Goal: Task Accomplishment & Management: Manage account settings

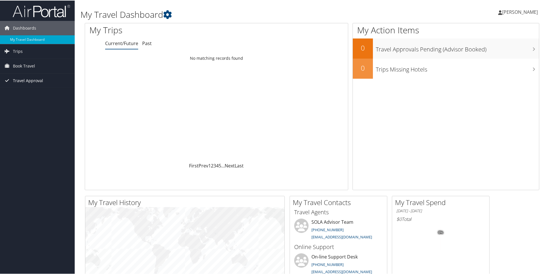
click at [16, 79] on span "Travel Approval" at bounding box center [28, 80] width 30 height 14
click at [10, 121] on link "Approvals (Beta)" at bounding box center [37, 117] width 75 height 9
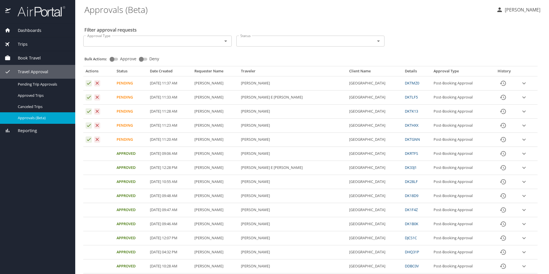
click at [522, 139] on icon "expand row" at bounding box center [523, 140] width 3 height 2
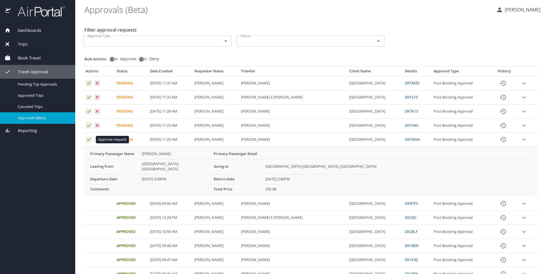
click at [90, 138] on icon "Approval table" at bounding box center [88, 139] width 5 height 5
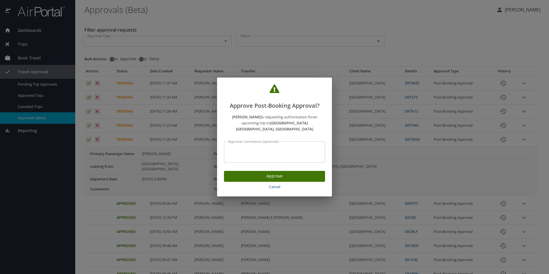
click at [249, 174] on span "Approve" at bounding box center [274, 176] width 92 height 7
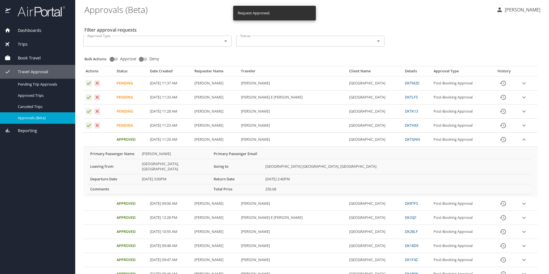
click at [522, 125] on icon "expand row" at bounding box center [523, 126] width 3 height 2
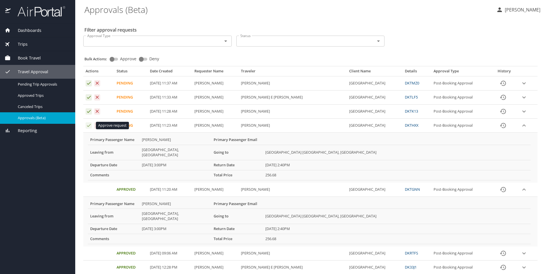
click at [91, 123] on icon "Approval table" at bounding box center [88, 125] width 5 height 5
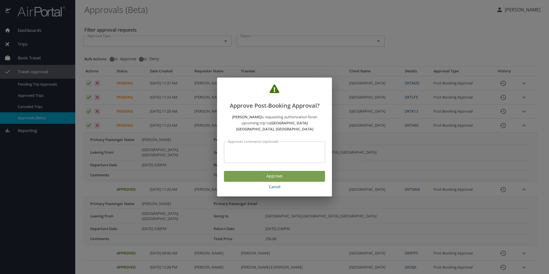
click at [259, 173] on span "Approve" at bounding box center [274, 176] width 92 height 7
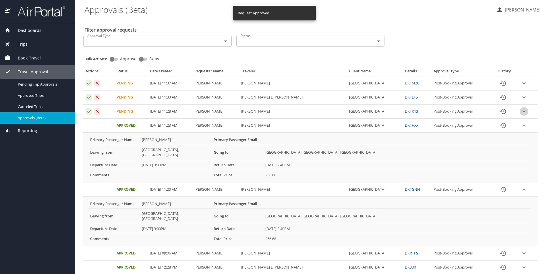
click at [521, 111] on icon "expand row" at bounding box center [523, 111] width 7 height 7
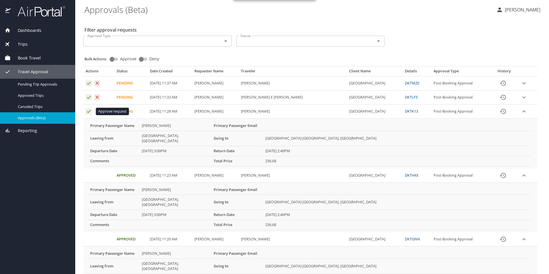
click at [89, 110] on icon "Approval table" at bounding box center [88, 110] width 5 height 5
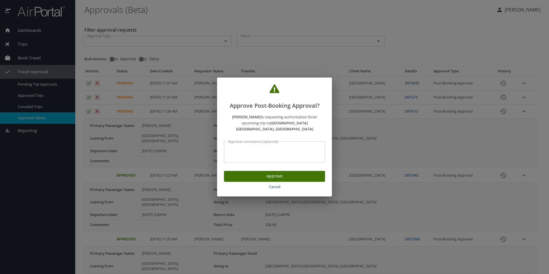
click at [251, 173] on span "Approve" at bounding box center [274, 176] width 92 height 7
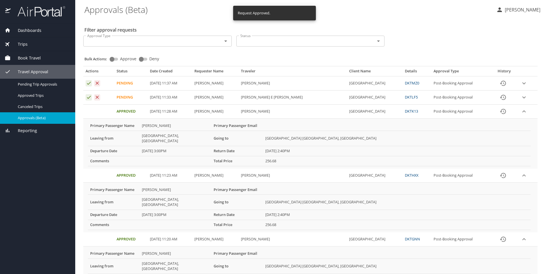
click at [521, 98] on icon "expand row" at bounding box center [523, 97] width 7 height 7
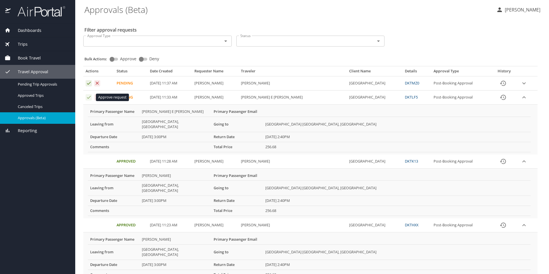
click at [88, 99] on icon "Approval table" at bounding box center [88, 96] width 5 height 5
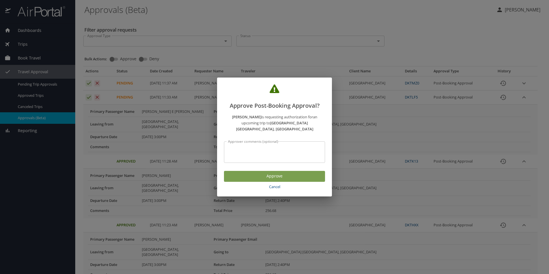
click at [247, 173] on span "Approve" at bounding box center [274, 176] width 92 height 7
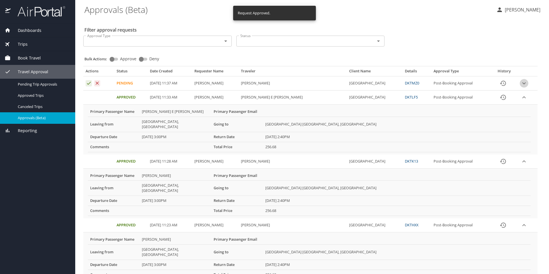
click at [520, 84] on icon "expand row" at bounding box center [523, 83] width 7 height 7
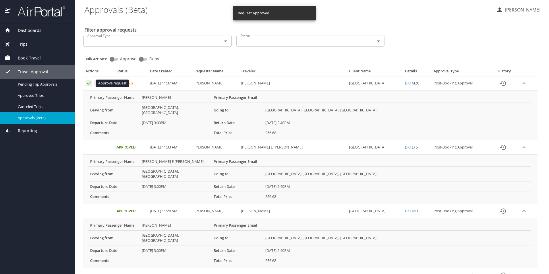
click at [87, 82] on icon "Approval table" at bounding box center [88, 82] width 5 height 5
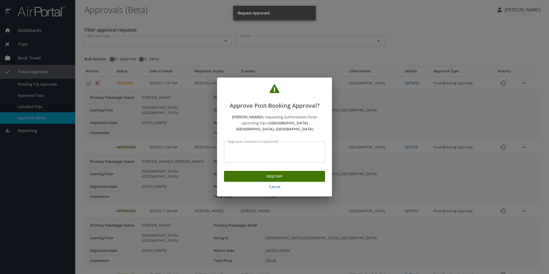
click at [253, 174] on span "Approve" at bounding box center [274, 176] width 92 height 7
